Goal: Task Accomplishment & Management: Manage account settings

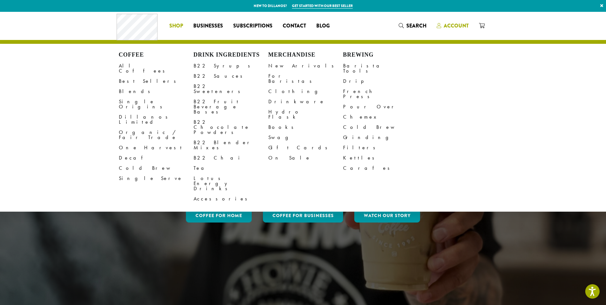
click at [451, 24] on span "Account" at bounding box center [456, 25] width 25 height 7
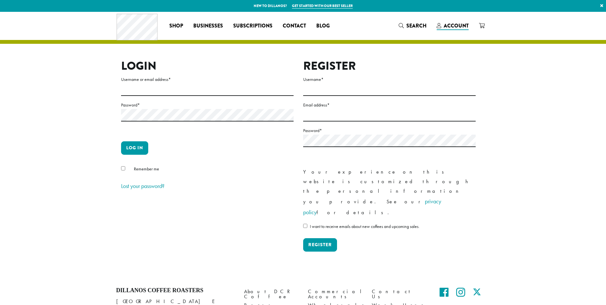
click at [455, 27] on div "Coffee All Coffees Best Sellers Blends Single Origins Dillanos Limited Organic …" at bounding box center [303, 25] width 373 height 27
type input "**********"
click at [133, 149] on button "Log in" at bounding box center [134, 147] width 27 height 13
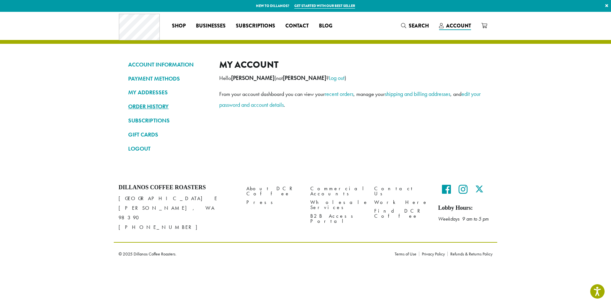
click at [156, 106] on link "ORDER HISTORY" at bounding box center [169, 106] width 82 height 11
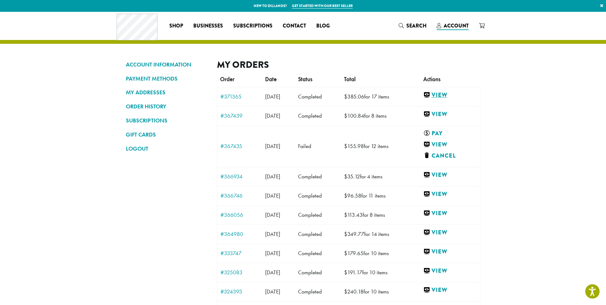
click at [447, 95] on link "View" at bounding box center [451, 95] width 54 height 8
